Goal: Task Accomplishment & Management: Use online tool/utility

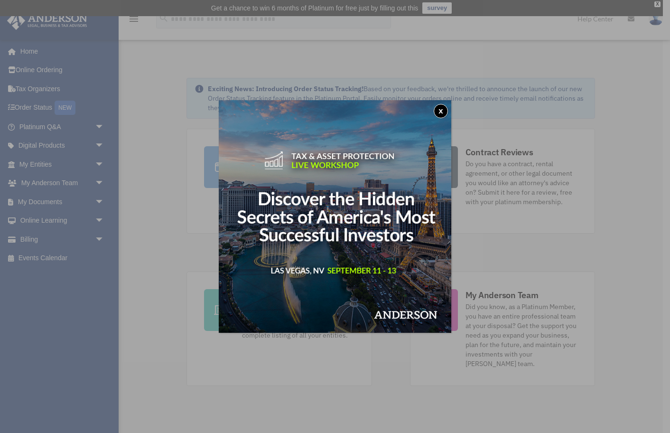
click at [441, 108] on button "x" at bounding box center [441, 111] width 14 height 14
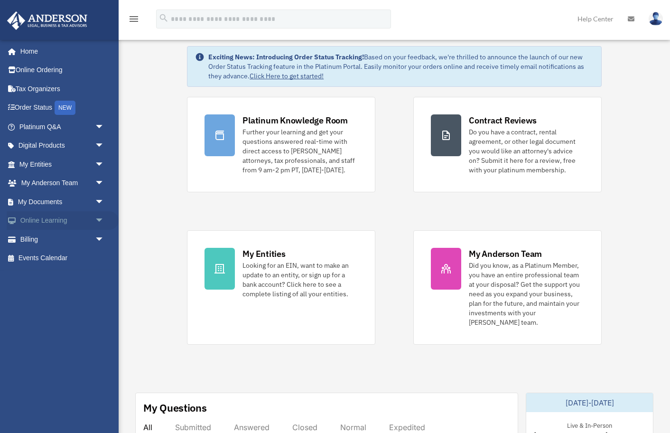
scroll to position [41, 0]
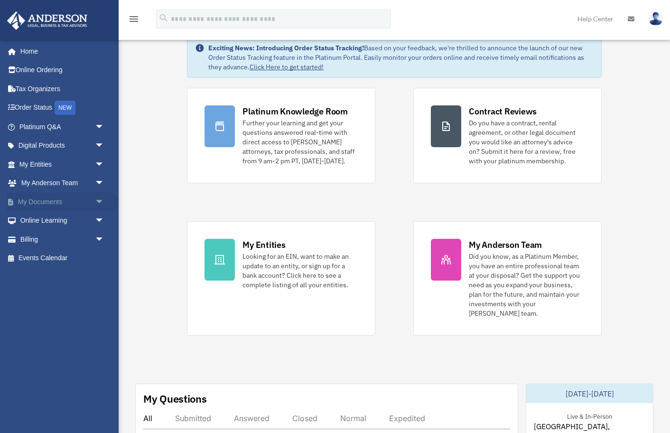
click at [75, 199] on link "My Documents arrow_drop_down" at bounding box center [63, 201] width 112 height 19
click at [96, 199] on span "arrow_drop_down" at bounding box center [104, 201] width 19 height 19
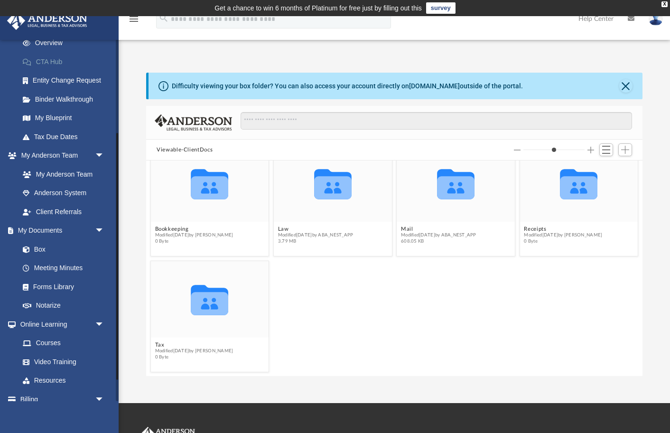
scroll to position [156, 0]
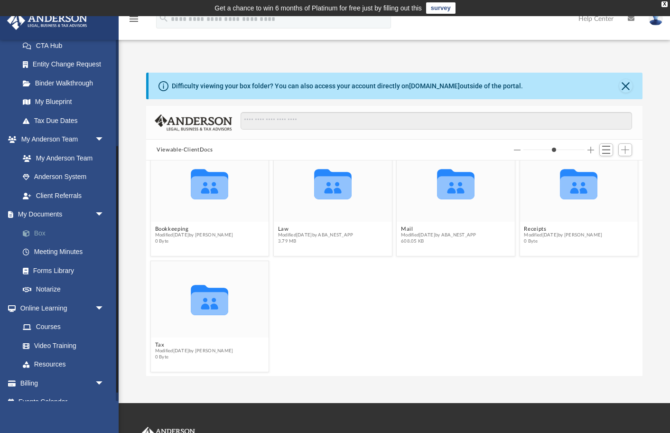
click at [38, 232] on link "Box" at bounding box center [65, 232] width 105 height 19
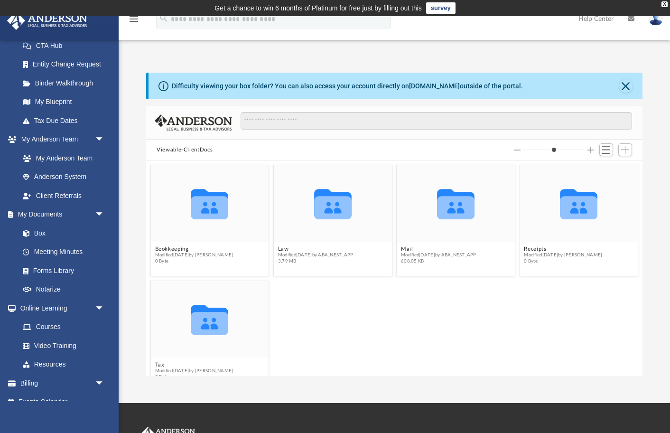
scroll to position [11, 0]
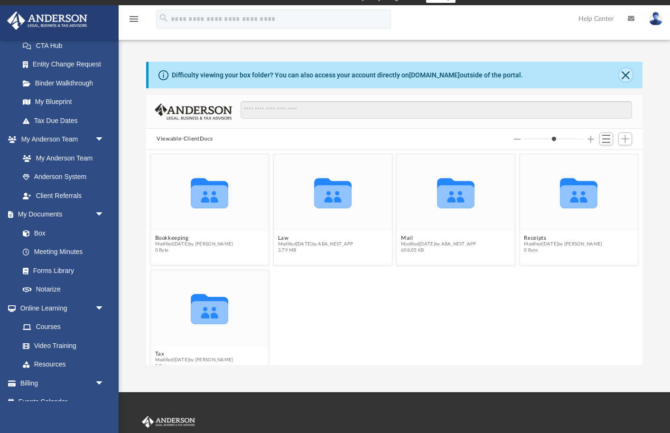
click at [627, 75] on button "Close" at bounding box center [625, 74] width 13 height 13
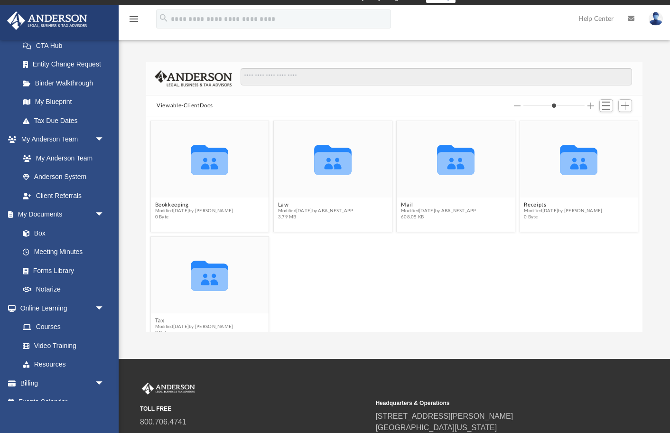
scroll to position [0, 0]
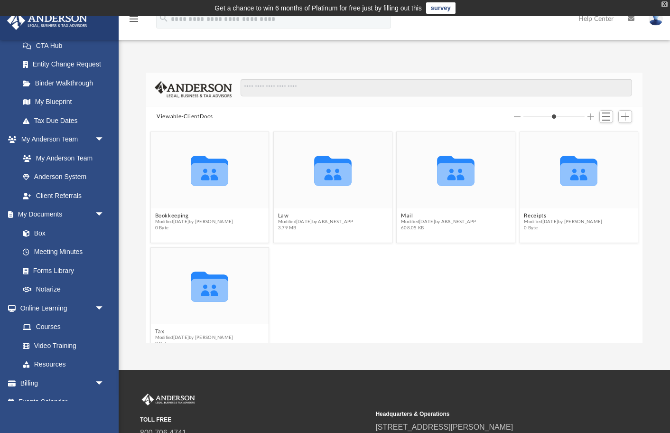
click at [664, 3] on div "X" at bounding box center [664, 4] width 6 height 6
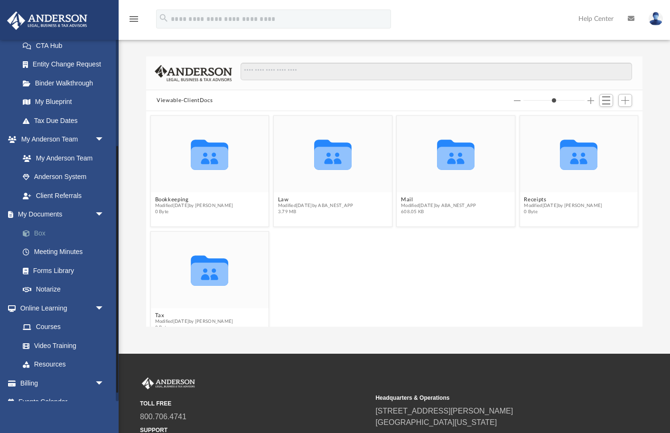
click at [48, 234] on link "Box" at bounding box center [65, 232] width 105 height 19
click at [46, 252] on link "Meeting Minutes" at bounding box center [65, 251] width 105 height 19
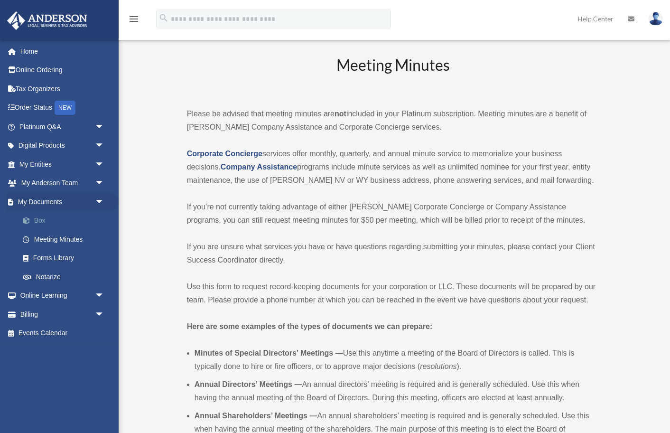
click at [43, 220] on link "Box" at bounding box center [65, 220] width 105 height 19
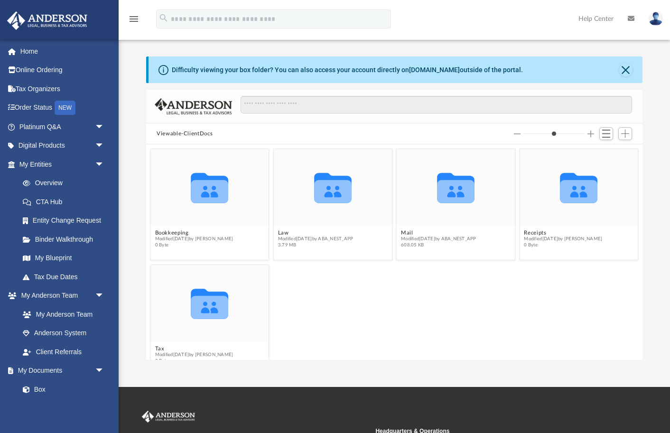
scroll to position [215, 496]
click at [346, 202] on icon "grid" at bounding box center [332, 191] width 37 height 23
click at [322, 184] on icon "grid" at bounding box center [332, 191] width 37 height 23
click at [329, 183] on icon "grid" at bounding box center [332, 191] width 37 height 23
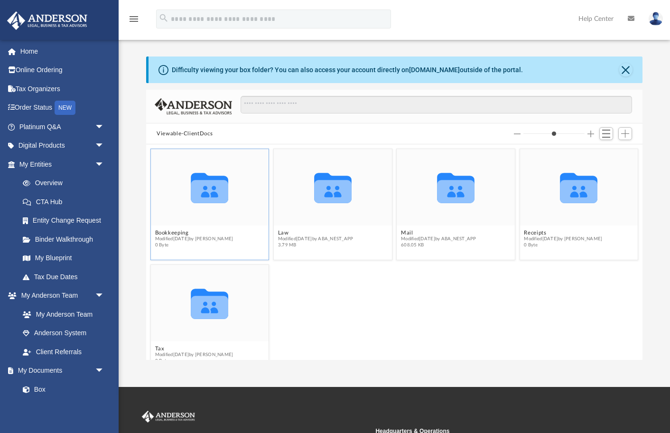
click at [238, 184] on icon "Collaborated Folder" at bounding box center [210, 187] width 71 height 46
click at [320, 200] on icon "grid" at bounding box center [332, 191] width 37 height 23
click at [628, 132] on span "Add" at bounding box center [625, 134] width 8 height 8
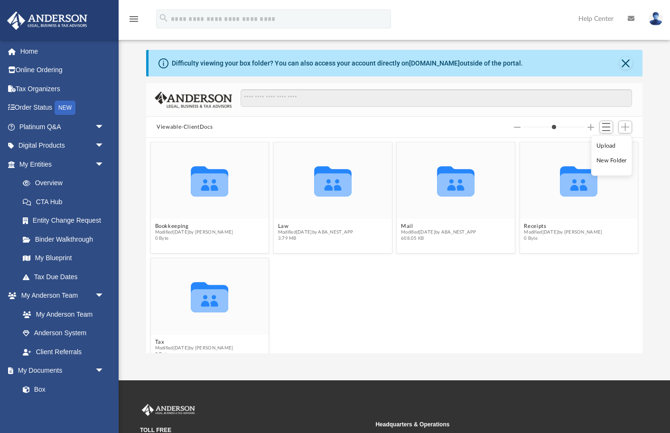
scroll to position [4, 0]
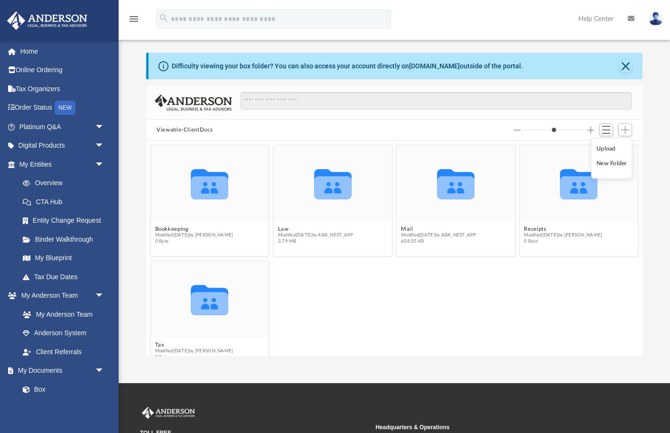
click at [604, 147] on li "Upload" at bounding box center [611, 148] width 30 height 10
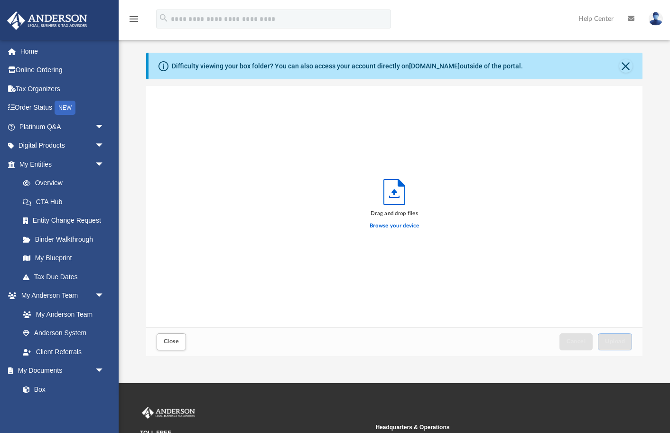
scroll to position [241, 496]
click at [386, 226] on label "Browse your device" at bounding box center [394, 226] width 49 height 9
click at [0, 0] on input "Browse your device" at bounding box center [0, 0] width 0 height 0
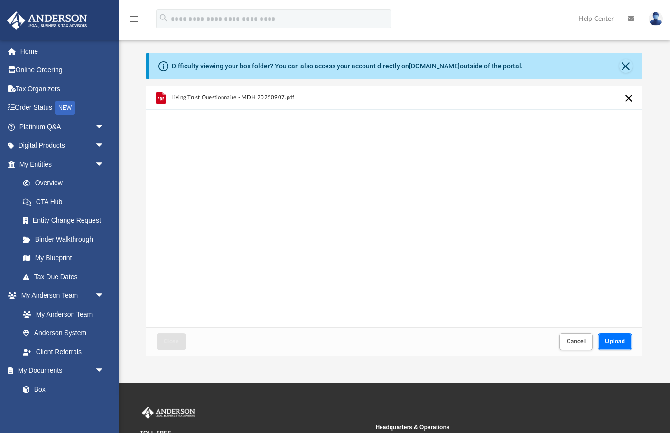
click at [615, 336] on button "Upload" at bounding box center [615, 341] width 34 height 17
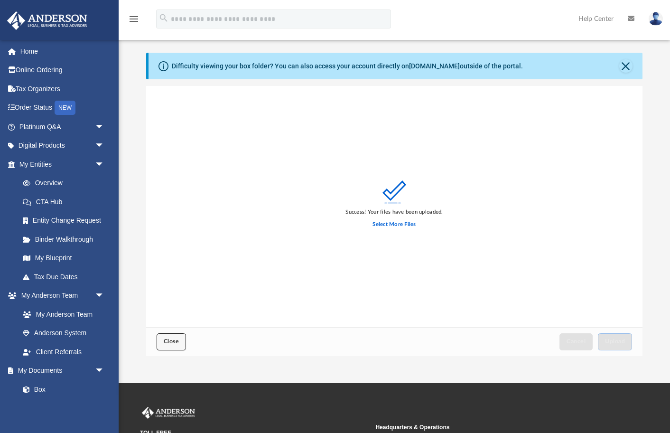
click at [168, 338] on span "Close" at bounding box center [171, 341] width 15 height 6
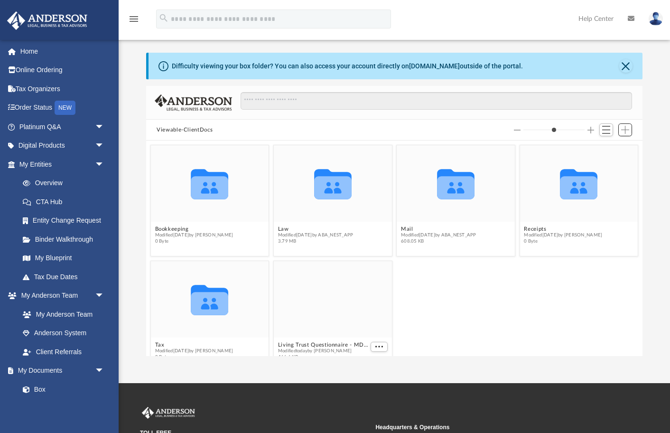
scroll to position [20, 0]
